Goal: Navigation & Orientation: Go to known website

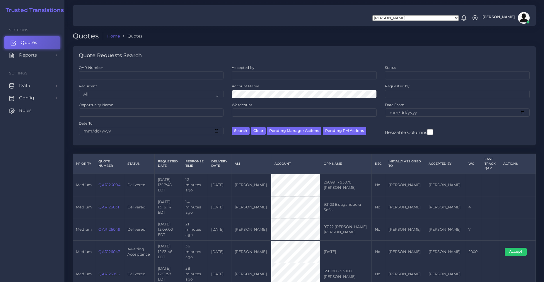
click at [42, 47] on link "Quotes" at bounding box center [32, 42] width 56 height 12
click at [42, 54] on link "Reports" at bounding box center [32, 55] width 56 height 12
click at [46, 58] on link "Reports" at bounding box center [32, 55] width 56 height 12
click at [43, 108] on span "Effort Index" at bounding box center [34, 106] width 26 height 6
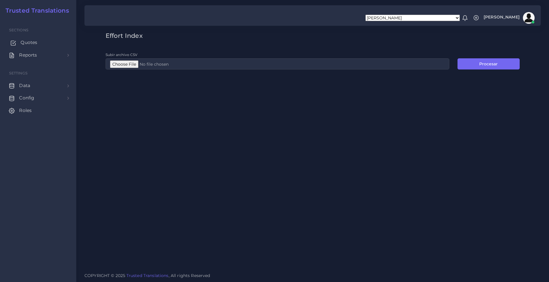
click at [41, 43] on link "Quotes" at bounding box center [37, 42] width 67 height 12
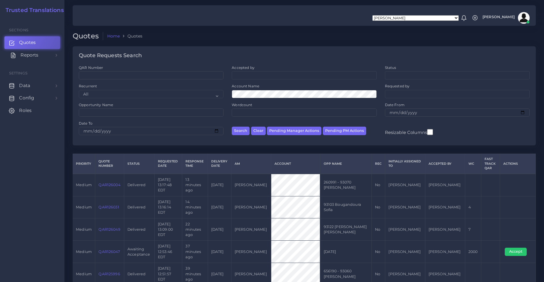
click at [43, 57] on link "Reports" at bounding box center [32, 55] width 56 height 12
click at [35, 58] on span "Reports" at bounding box center [30, 55] width 18 height 6
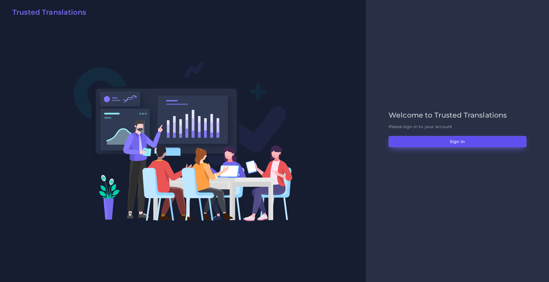
click at [465, 147] on button "Sign in" at bounding box center [457, 141] width 138 height 11
click at [471, 140] on button "Sign in" at bounding box center [457, 141] width 138 height 11
click at [473, 143] on button "Sign in" at bounding box center [457, 141] width 138 height 11
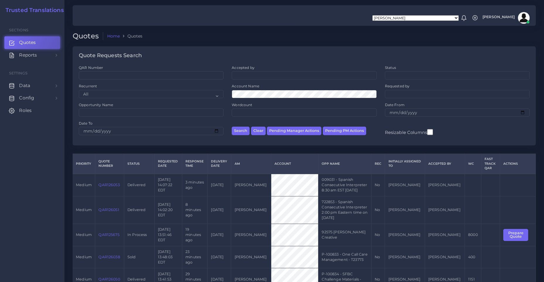
click at [526, 20] on img at bounding box center [524, 18] width 12 height 12
click at [504, 46] on link "Logout" at bounding box center [507, 46] width 49 height 10
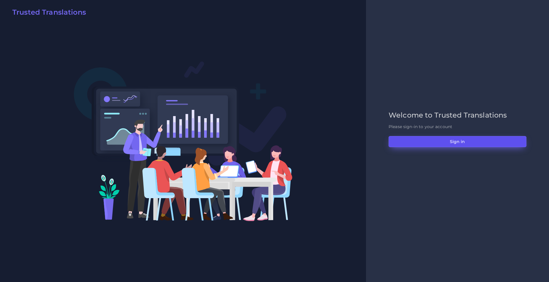
click at [462, 140] on button "Sign in" at bounding box center [457, 141] width 138 height 11
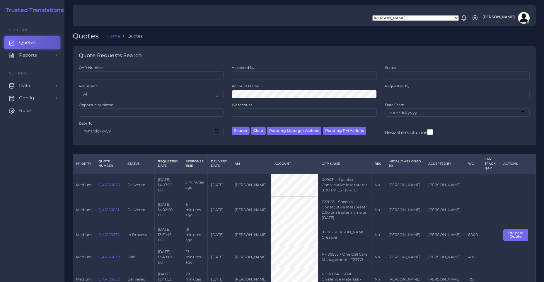
click at [526, 16] on img at bounding box center [524, 18] width 12 height 12
click at [506, 47] on link "Logout" at bounding box center [507, 46] width 49 height 10
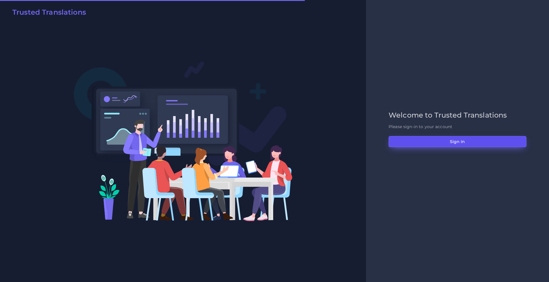
click at [433, 137] on button "Sign in" at bounding box center [457, 141] width 138 height 11
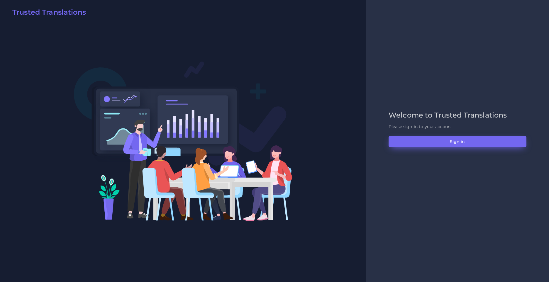
drag, startPoint x: 423, startPoint y: 148, endPoint x: 425, endPoint y: 143, distance: 5.7
click at [423, 148] on div "Welcome to Trusted Translations Please sign-in to your account Sign in" at bounding box center [457, 141] width 150 height 60
click at [425, 142] on button "Sign in" at bounding box center [457, 141] width 138 height 11
click at [424, 140] on button "Sign in" at bounding box center [457, 141] width 138 height 11
click at [431, 145] on button "Sign in" at bounding box center [457, 141] width 138 height 11
